Goal: Navigation & Orientation: Find specific page/section

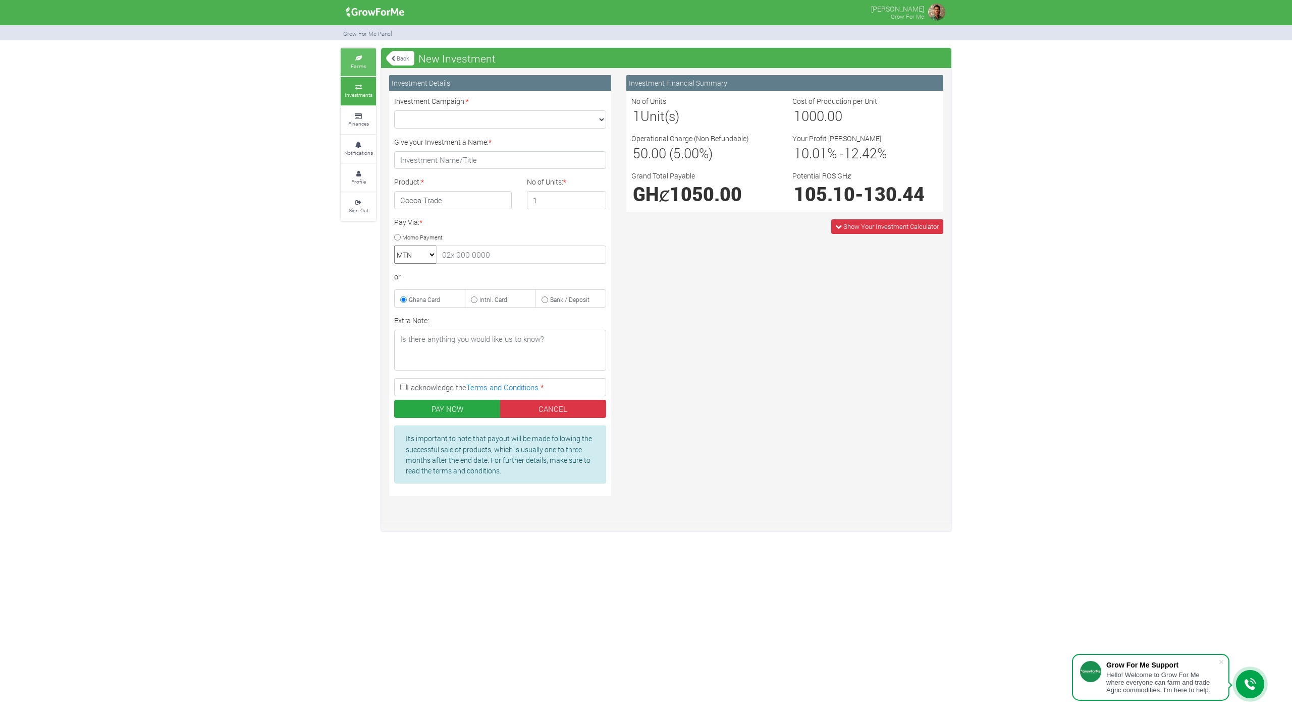
click at [365, 67] on small "Farms" at bounding box center [358, 66] width 15 height 7
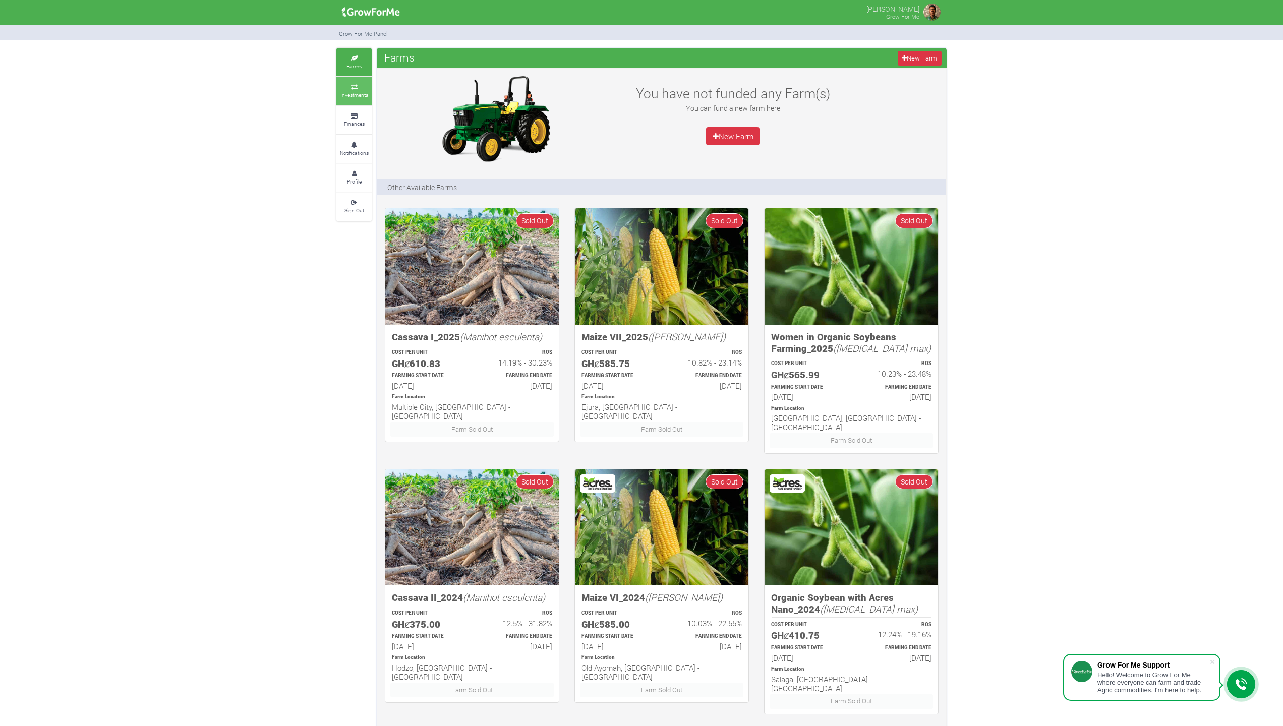
click at [360, 91] on small "Investments" at bounding box center [355, 94] width 28 height 7
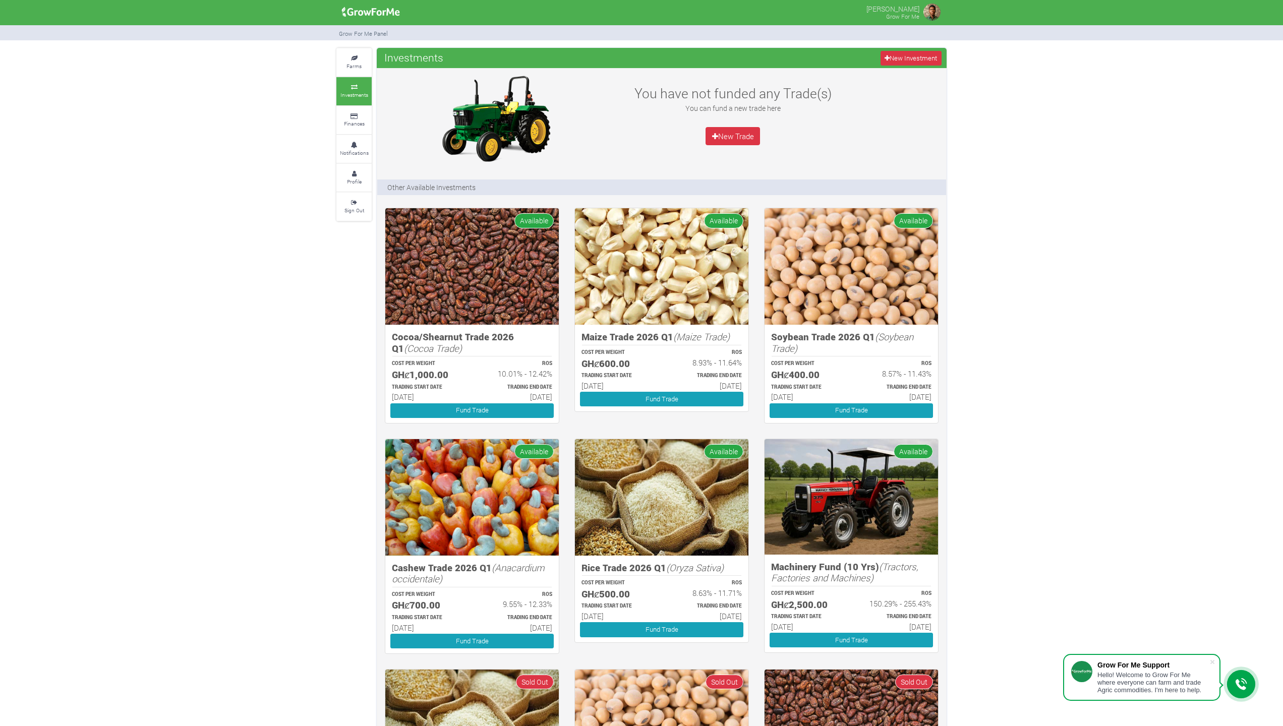
click at [286, 239] on div "Farms Investments Finances Notifications Profile Sign Out Investments New Inves…" at bounding box center [641, 490] width 1283 height 885
click at [124, 267] on div "Farms Investments Finances Notifications Profile Sign Out Investments New Inves…" at bounding box center [641, 490] width 1283 height 885
